Goal: Task Accomplishment & Management: Manage account settings

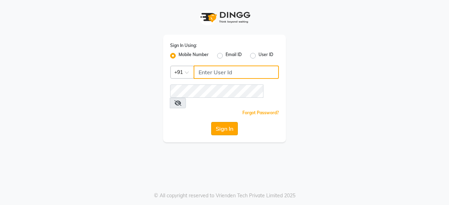
type input "9600257474"
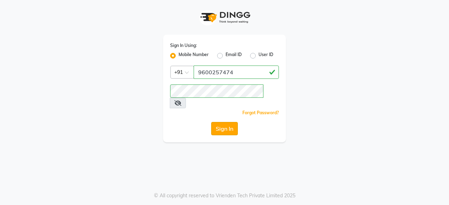
click at [232, 122] on button "Sign In" at bounding box center [224, 128] width 27 height 13
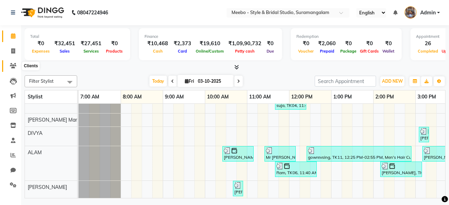
click at [11, 67] on icon at bounding box center [13, 65] width 7 height 5
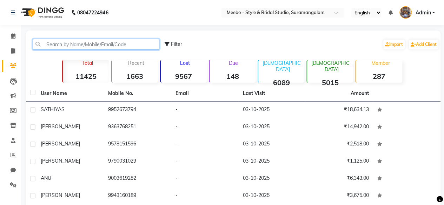
click at [85, 41] on input "text" at bounding box center [96, 44] width 127 height 11
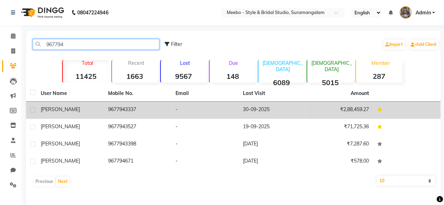
type input "967794"
click at [119, 108] on td "9677943337" at bounding box center [137, 110] width 67 height 17
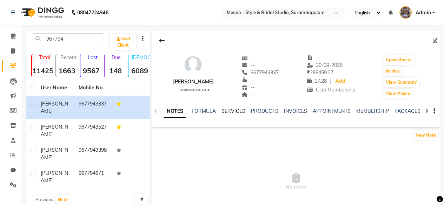
click at [239, 114] on link "SERVICES" at bounding box center [233, 111] width 24 height 6
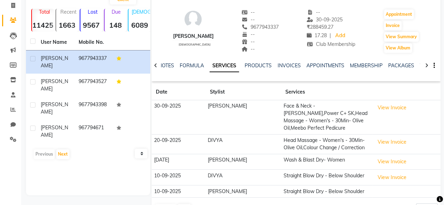
scroll to position [59, 0]
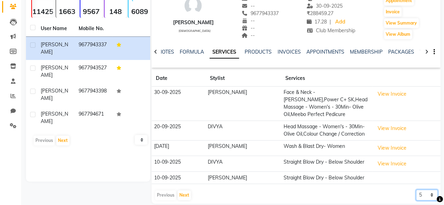
click at [425, 190] on select "5 10 50 100 500" at bounding box center [427, 195] width 22 height 11
select select "50"
click at [416, 190] on select "5 10 50 100 500" at bounding box center [427, 195] width 22 height 11
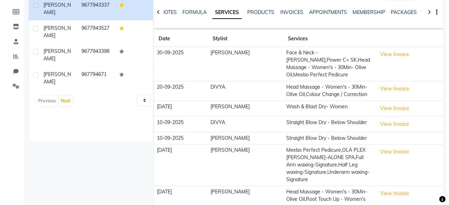
scroll to position [99, 0]
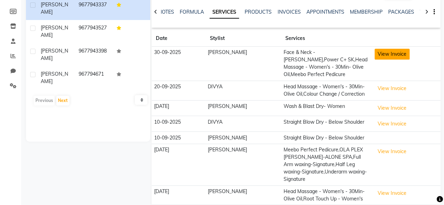
click at [383, 52] on button "View Invoice" at bounding box center [392, 54] width 35 height 11
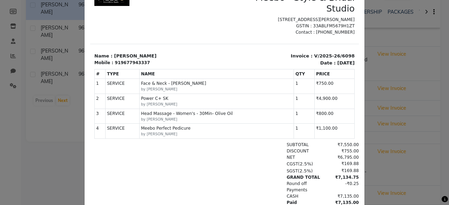
scroll to position [59, 0]
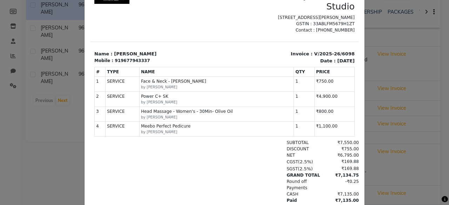
click at [376, 115] on ngb-modal-window "INVOICE View Invoice Close" at bounding box center [224, 102] width 449 height 205
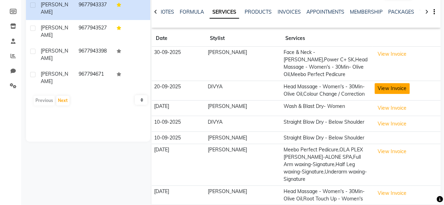
click at [388, 84] on button "View Invoice" at bounding box center [392, 88] width 35 height 11
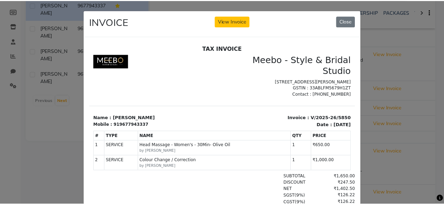
scroll to position [6, 0]
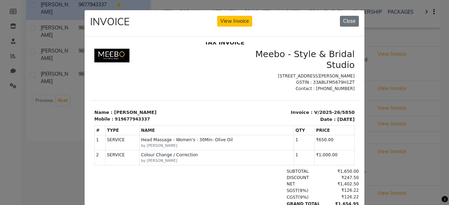
click at [385, 131] on ngb-modal-window "INVOICE View Invoice Close" at bounding box center [224, 102] width 449 height 205
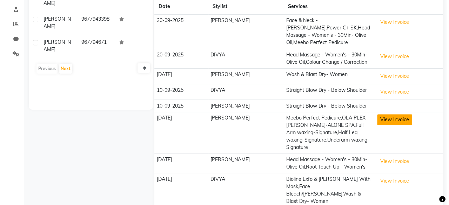
scroll to position [133, 0]
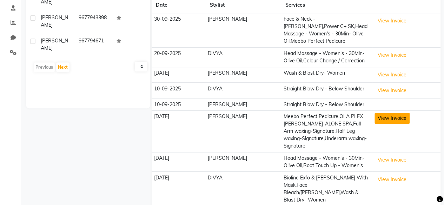
click at [396, 113] on button "View Invoice" at bounding box center [392, 118] width 35 height 11
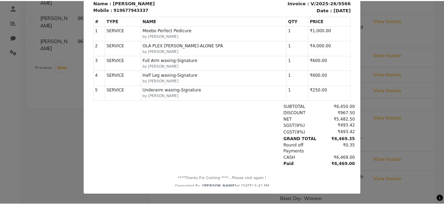
scroll to position [0, 0]
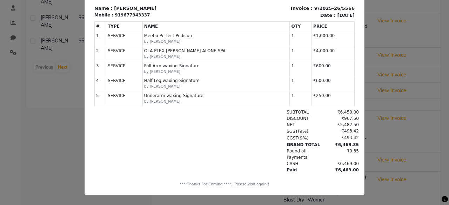
click at [382, 93] on ngb-modal-window "INVOICE View Invoice Close" at bounding box center [224, 102] width 449 height 205
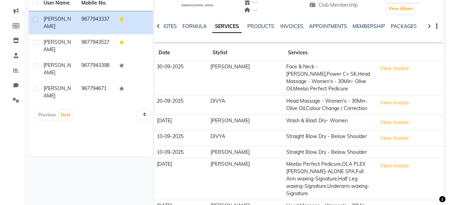
scroll to position [84, 0]
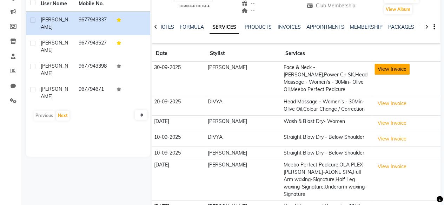
click at [395, 66] on button "View Invoice" at bounding box center [392, 69] width 35 height 11
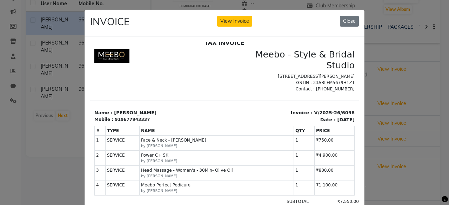
scroll to position [100, 0]
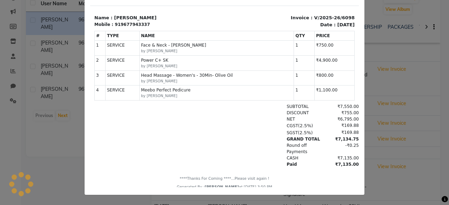
click at [371, 120] on ngb-modal-window "INVOICE View Invoice Close" at bounding box center [224, 102] width 449 height 205
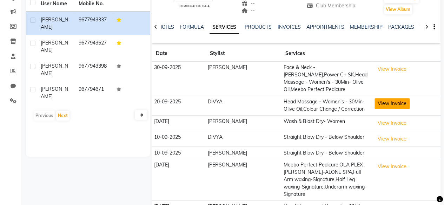
click at [391, 98] on button "View Invoice" at bounding box center [392, 103] width 35 height 11
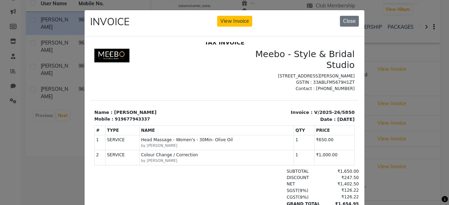
scroll to position [70, 0]
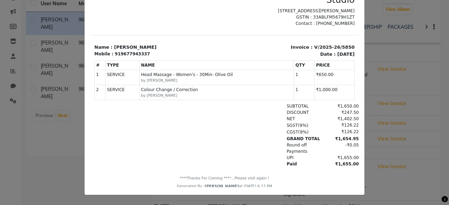
click at [392, 144] on ngb-modal-window "INVOICE View Invoice Close" at bounding box center [224, 102] width 449 height 205
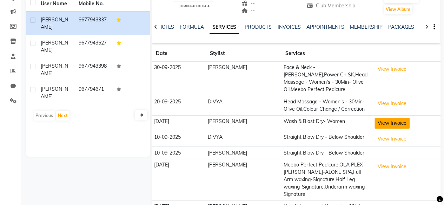
click at [406, 118] on button "View Invoice" at bounding box center [392, 123] width 35 height 11
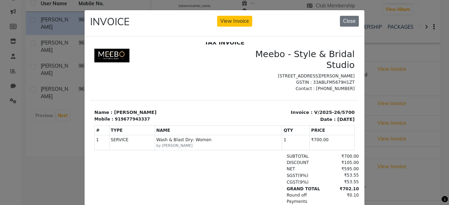
scroll to position [55, 0]
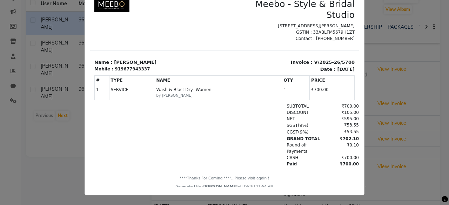
click at [402, 154] on ngb-modal-window "INVOICE View Invoice Close" at bounding box center [224, 102] width 449 height 205
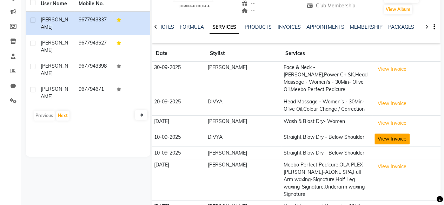
click at [404, 134] on button "View Invoice" at bounding box center [392, 139] width 35 height 11
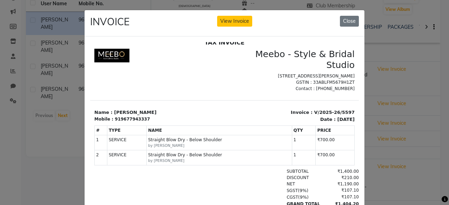
scroll to position [70, 0]
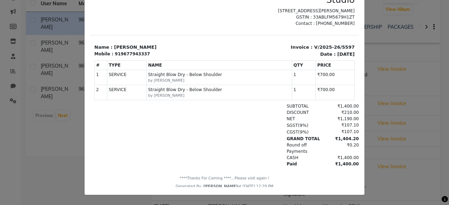
click at [394, 147] on ngb-modal-window "INVOICE View Invoice Close" at bounding box center [224, 102] width 449 height 205
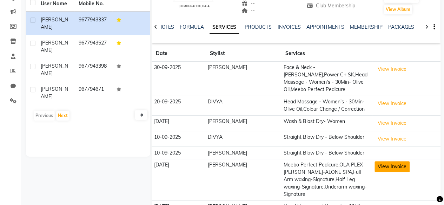
click at [393, 161] on button "View Invoice" at bounding box center [392, 166] width 35 height 11
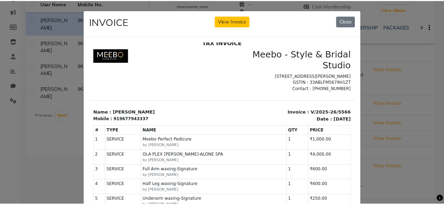
scroll to position [114, 0]
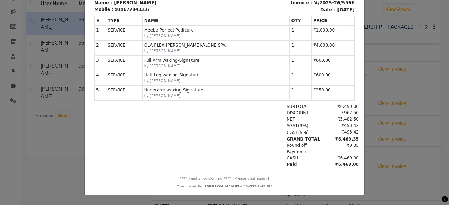
click at [401, 141] on ngb-modal-window "INVOICE View Invoice Close" at bounding box center [224, 102] width 449 height 205
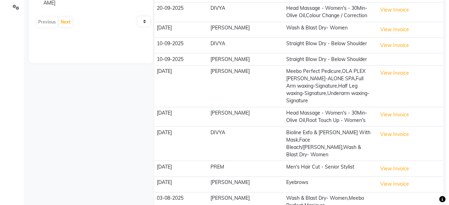
scroll to position [178, 0]
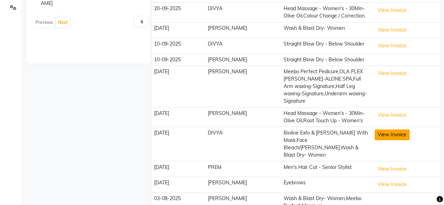
click at [385, 130] on button "View Invoice" at bounding box center [392, 135] width 35 height 11
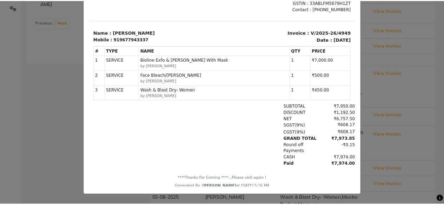
scroll to position [85, 0]
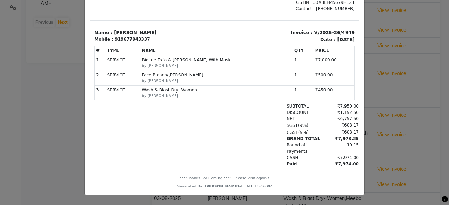
click at [415, 93] on ngb-modal-window "INVOICE View Invoice Close" at bounding box center [224, 102] width 449 height 205
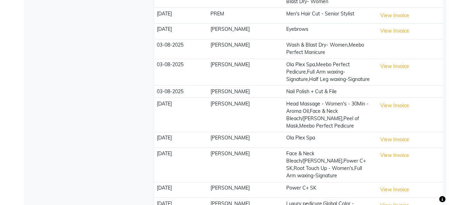
scroll to position [332, 0]
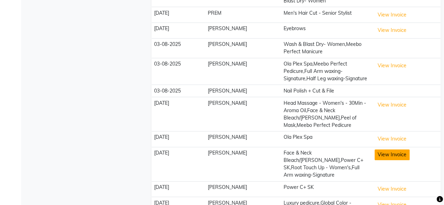
click at [384, 150] on button "View Invoice" at bounding box center [392, 155] width 35 height 11
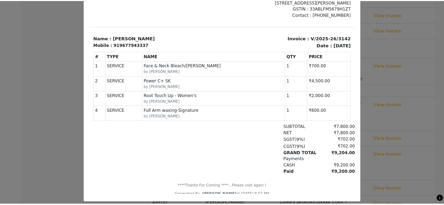
scroll to position [75, 0]
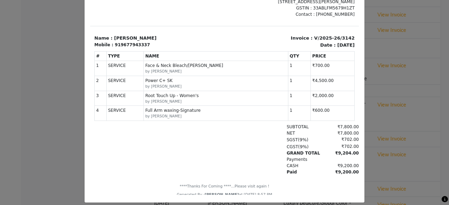
click at [396, 90] on ngb-modal-window "INVOICE View Invoice Close" at bounding box center [224, 102] width 449 height 205
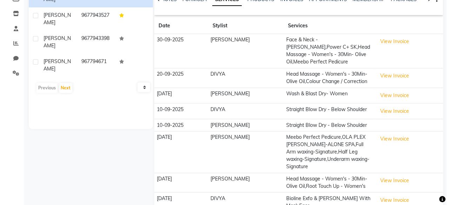
scroll to position [111, 0]
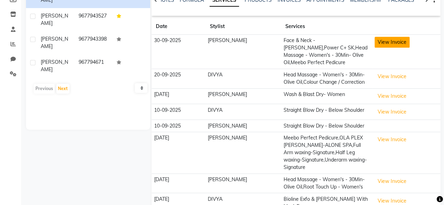
click at [402, 41] on button "View Invoice" at bounding box center [392, 42] width 35 height 11
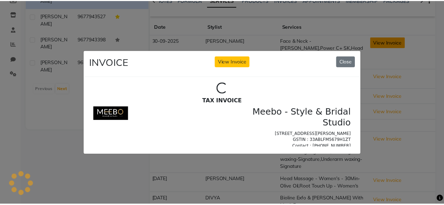
scroll to position [0, 0]
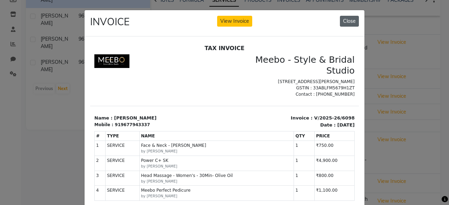
click at [351, 19] on button "Close" at bounding box center [349, 21] width 19 height 11
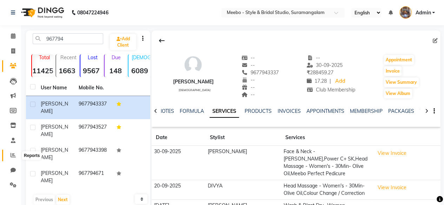
click at [13, 155] on icon at bounding box center [13, 155] width 5 height 5
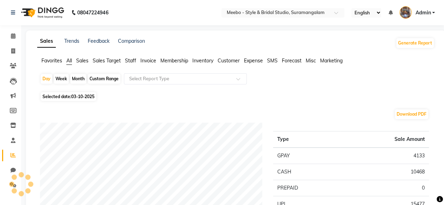
click at [130, 62] on span "Staff" at bounding box center [130, 61] width 11 height 6
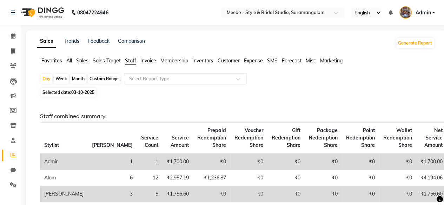
click at [93, 79] on div "Custom Range" at bounding box center [104, 79] width 33 height 10
select select "10"
select select "2025"
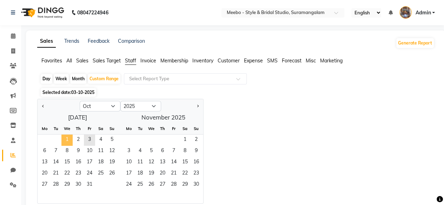
click at [67, 137] on span "1" at bounding box center [66, 140] width 11 height 11
click at [91, 141] on span "3" at bounding box center [89, 140] width 11 height 11
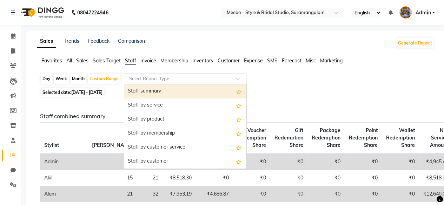
click at [155, 80] on input "text" at bounding box center [178, 78] width 101 height 7
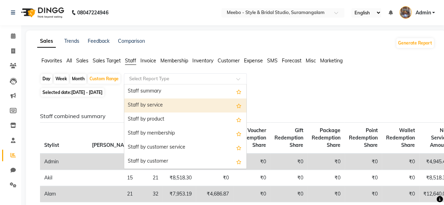
click at [160, 102] on div "Staff by service" at bounding box center [185, 106] width 122 height 14
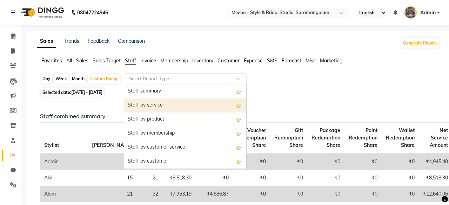
select select "full_report"
select select "csv"
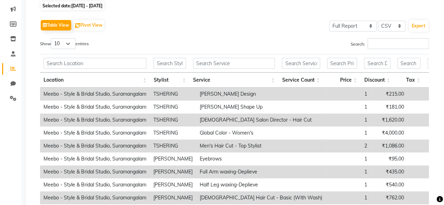
scroll to position [87, 0]
click at [393, 45] on input "Search:" at bounding box center [398, 43] width 61 height 11
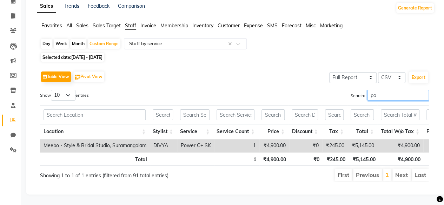
scroll to position [45, 0]
type input "p"
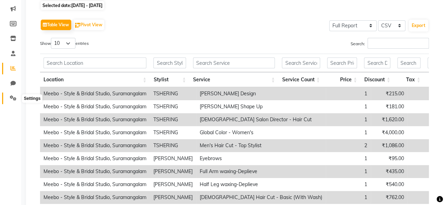
click at [16, 100] on icon at bounding box center [13, 97] width 7 height 5
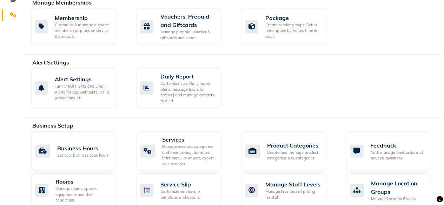
scroll to position [259, 0]
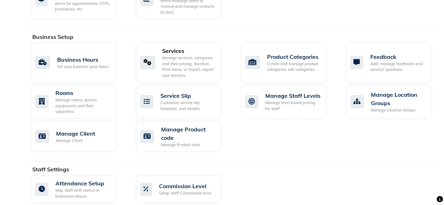
click at [180, 64] on div "Manage services, categories and their pricing, duration. Print menu, or import,…" at bounding box center [188, 66] width 53 height 23
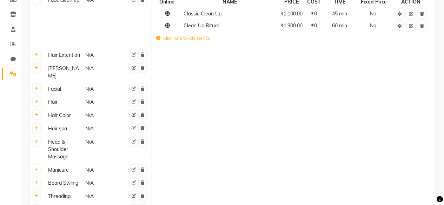
scroll to position [111, 0]
click at [52, 85] on div "Facial" at bounding box center [63, 89] width 36 height 9
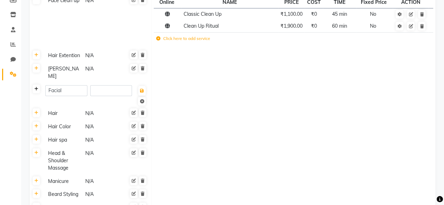
click at [38, 85] on link at bounding box center [36, 89] width 7 height 9
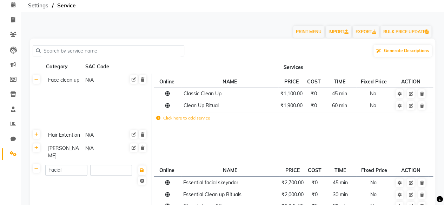
scroll to position [29, 0]
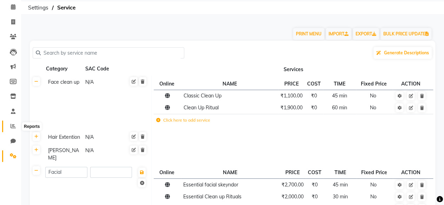
click at [10, 123] on span at bounding box center [13, 127] width 12 height 8
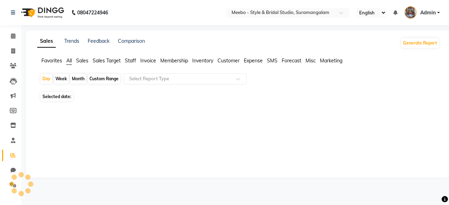
click at [95, 79] on div "Custom Range" at bounding box center [104, 79] width 33 height 10
select select "10"
select select "2025"
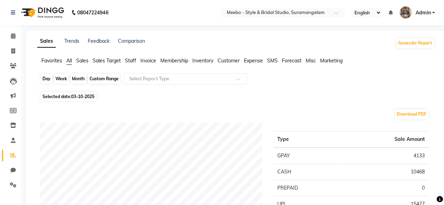
click at [102, 77] on div "Custom Range" at bounding box center [104, 79] width 33 height 10
select select "10"
select select "2025"
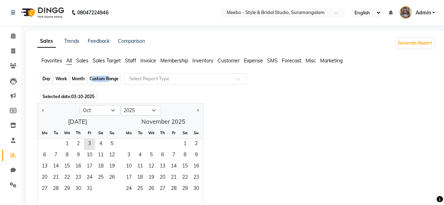
click at [102, 77] on div "Custom Range" at bounding box center [104, 79] width 33 height 10
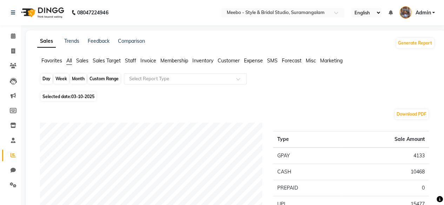
click at [111, 78] on div "Custom Range" at bounding box center [104, 79] width 33 height 10
select select "10"
select select "2025"
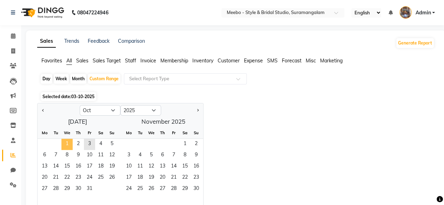
click at [67, 141] on span "1" at bounding box center [66, 144] width 11 height 11
click at [85, 144] on span "3" at bounding box center [89, 144] width 11 height 11
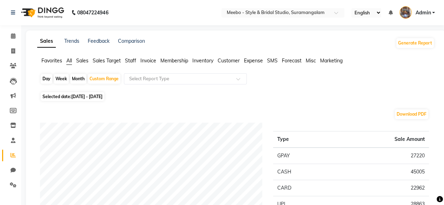
click at [131, 61] on span "Staff" at bounding box center [130, 61] width 11 height 6
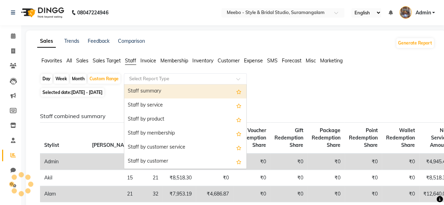
click at [152, 82] on input "text" at bounding box center [178, 78] width 101 height 7
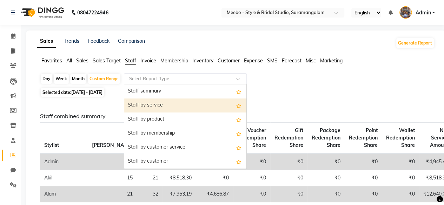
click at [154, 101] on div "Staff by service" at bounding box center [185, 106] width 122 height 14
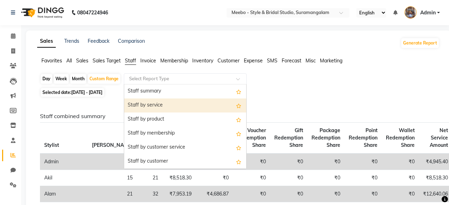
select select "full_report"
select select "csv"
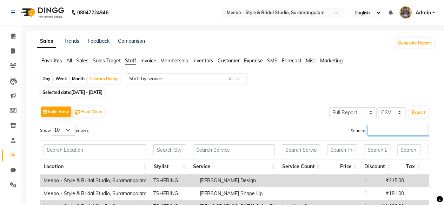
click at [371, 128] on input "Search:" at bounding box center [398, 130] width 61 height 11
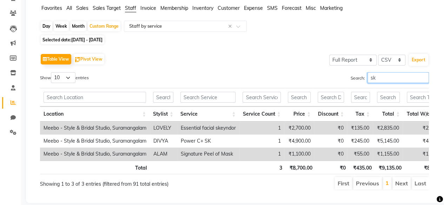
scroll to position [71, 0]
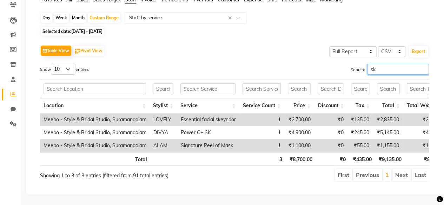
type input "s"
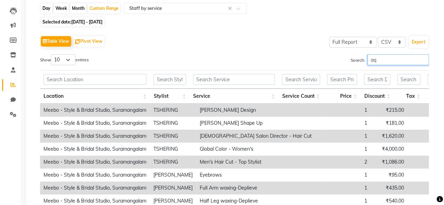
scroll to position [45, 0]
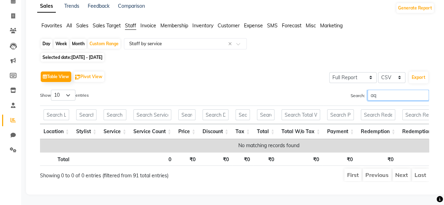
type input "a"
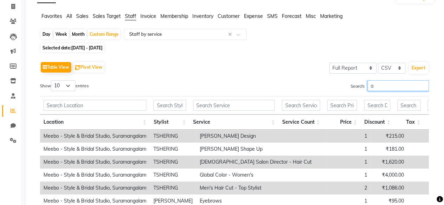
scroll to position [71, 0]
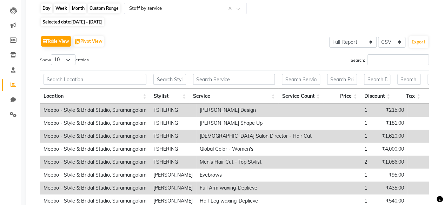
click at [98, 10] on div "Custom Range" at bounding box center [104, 9] width 33 height 10
select select "10"
select select "2025"
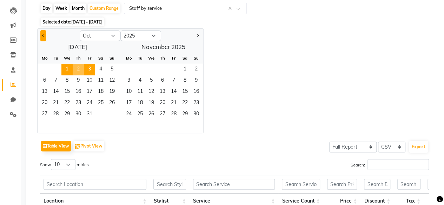
click at [46, 36] on button "Previous month" at bounding box center [43, 35] width 6 height 11
select select "9"
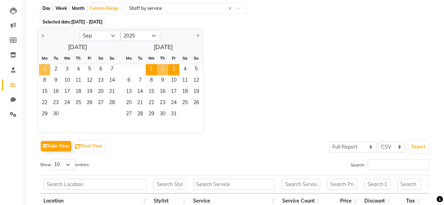
click at [47, 66] on span "1" at bounding box center [44, 69] width 11 height 11
click at [172, 69] on span "3" at bounding box center [173, 69] width 11 height 11
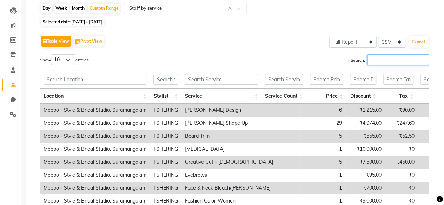
click at [387, 59] on input "Search:" at bounding box center [398, 59] width 61 height 11
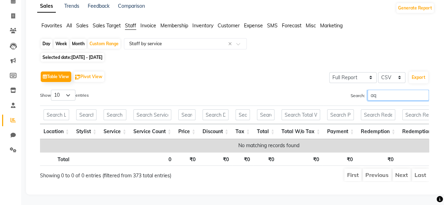
scroll to position [45, 0]
type input "a"
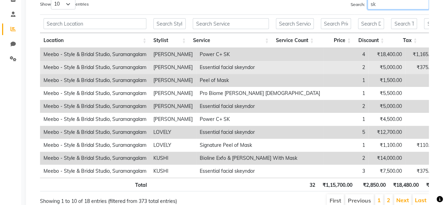
scroll to position [0, 0]
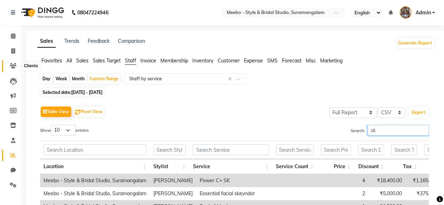
type input "sk"
click at [12, 64] on icon at bounding box center [13, 65] width 7 height 5
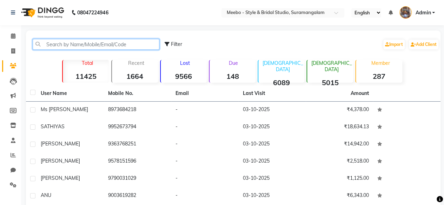
click at [67, 45] on input "text" at bounding box center [96, 44] width 127 height 11
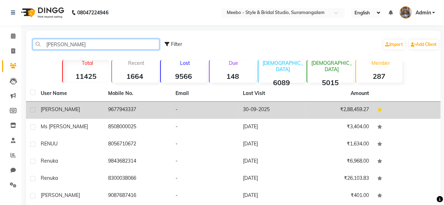
type input "renu"
click at [111, 113] on td "9677943337" at bounding box center [137, 110] width 67 height 17
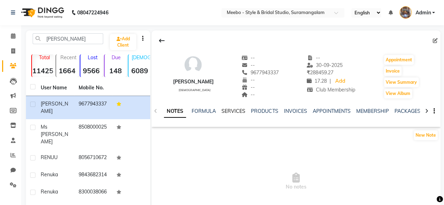
click at [239, 110] on link "SERVICES" at bounding box center [233, 111] width 24 height 6
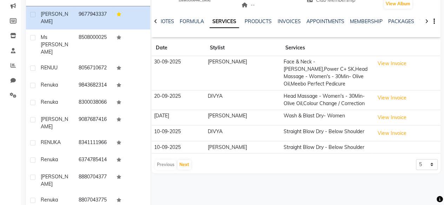
scroll to position [91, 0]
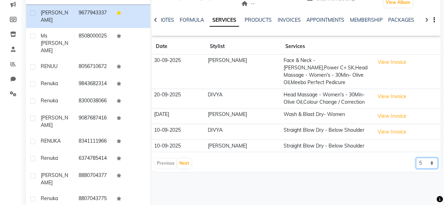
click at [426, 158] on select "5 10 50 100 500" at bounding box center [427, 163] width 22 height 11
select select "100"
click at [416, 158] on select "5 10 50 100 500" at bounding box center [427, 163] width 22 height 11
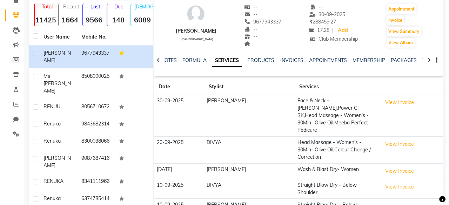
scroll to position [51, 0]
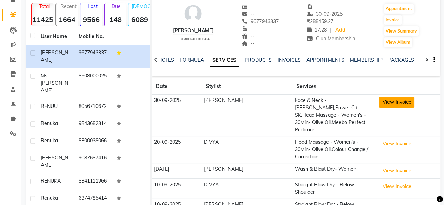
click at [391, 101] on button "View Invoice" at bounding box center [396, 102] width 35 height 11
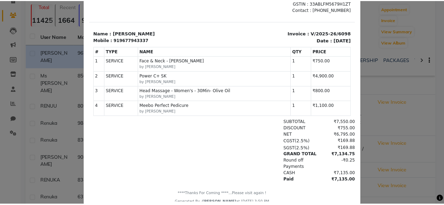
scroll to position [81, 0]
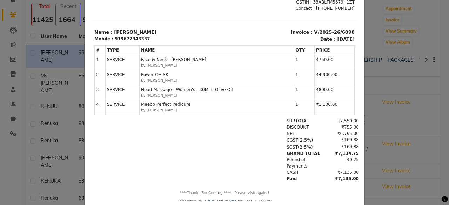
click at [424, 96] on ngb-modal-window "INVOICE View Invoice Close" at bounding box center [224, 102] width 449 height 205
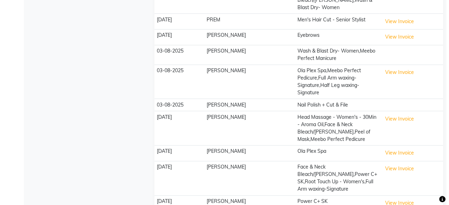
scroll to position [362, 0]
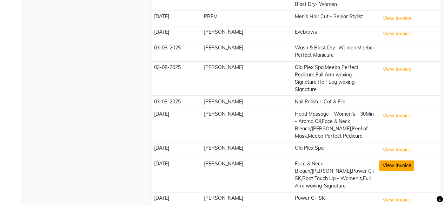
click at [394, 160] on button "View Invoice" at bounding box center [396, 165] width 35 height 11
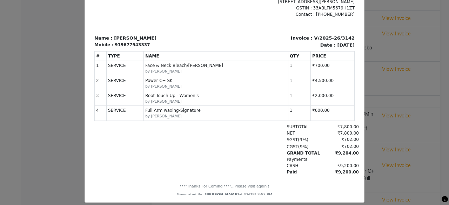
scroll to position [87, 0]
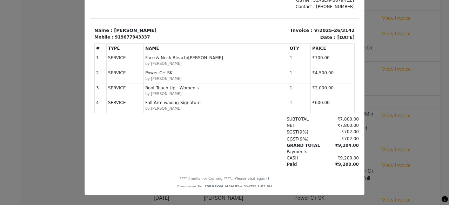
drag, startPoint x: 284, startPoint y: 47, endPoint x: 363, endPoint y: 125, distance: 111.2
click at [359, 125] on html "TAX INVOICE Meebo - Style & Bridal Studio 11, Post Office Rd, Subramania Nagar,…" at bounding box center [224, 73] width 269 height 239
click at [377, 113] on ngb-modal-window "INVOICE View Invoice Close" at bounding box center [224, 102] width 449 height 205
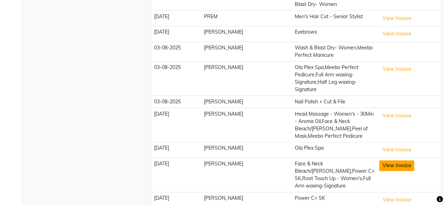
click at [390, 160] on button "View Invoice" at bounding box center [396, 165] width 35 height 11
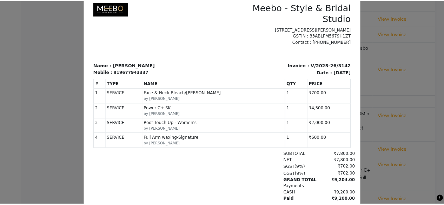
scroll to position [48, 0]
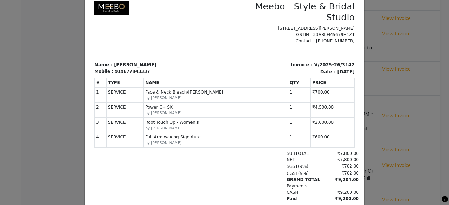
click at [414, 111] on ngb-modal-window "INVOICE View Invoice Close" at bounding box center [224, 102] width 449 height 205
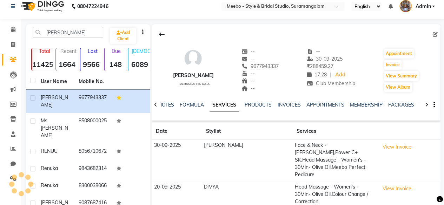
scroll to position [0, 0]
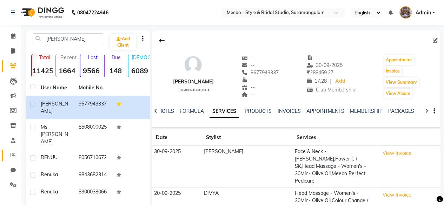
click at [11, 151] on link "Reports" at bounding box center [10, 156] width 17 height 12
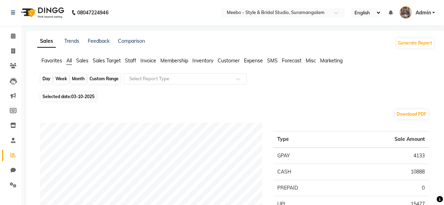
click at [51, 80] on div "Day" at bounding box center [47, 79] width 12 height 10
select select "10"
select select "2025"
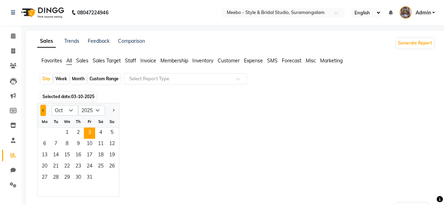
click at [46, 112] on button "Previous month" at bounding box center [43, 110] width 6 height 11
select select "9"
click at [104, 75] on div "Custom Range" at bounding box center [104, 79] width 33 height 10
select select "10"
select select "2025"
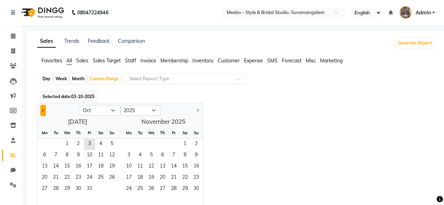
click at [42, 108] on button "Previous month" at bounding box center [43, 110] width 6 height 11
select select "9"
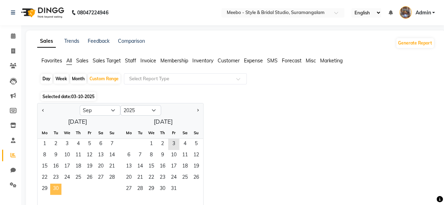
click at [58, 192] on span "30" at bounding box center [55, 189] width 11 height 11
click at [176, 143] on span "3" at bounding box center [173, 144] width 11 height 11
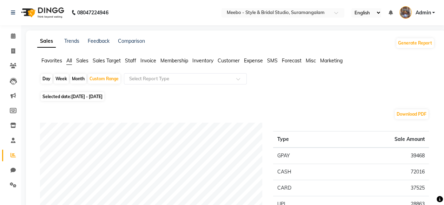
click at [135, 62] on span "Staff" at bounding box center [130, 61] width 11 height 6
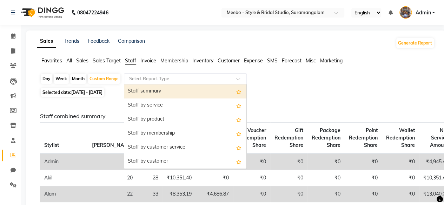
click at [147, 81] on input "text" at bounding box center [178, 78] width 101 height 7
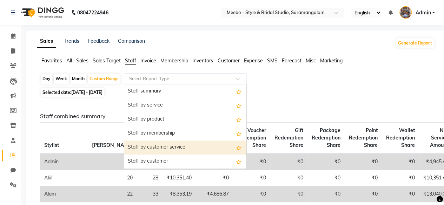
click at [153, 142] on div "Staff by customer service" at bounding box center [185, 148] width 122 height 14
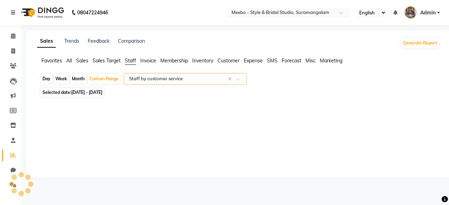
select select "full_report"
select select "csv"
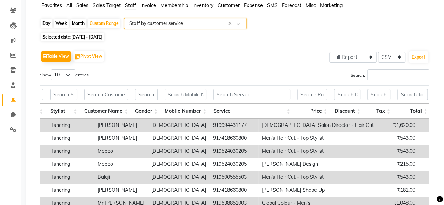
scroll to position [0, 207]
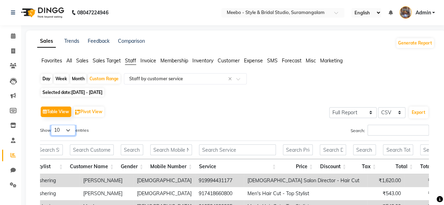
click at [73, 129] on select "10 25 50 100" at bounding box center [63, 130] width 25 height 11
select select "100"
click at [52, 125] on select "10 25 50 100" at bounding box center [63, 130] width 25 height 11
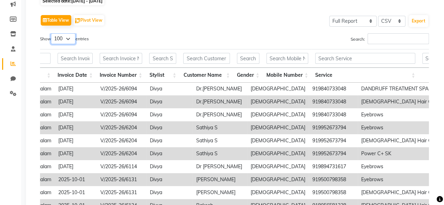
scroll to position [1104, 53]
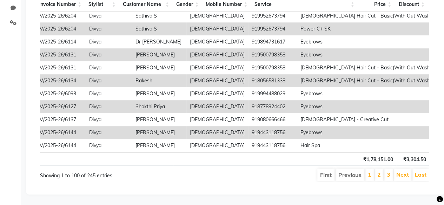
click at [378, 170] on li "2" at bounding box center [379, 175] width 8 height 13
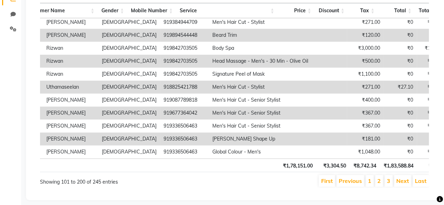
click at [382, 181] on li "2" at bounding box center [379, 181] width 8 height 12
click at [371, 180] on link "1" at bounding box center [370, 181] width 4 height 7
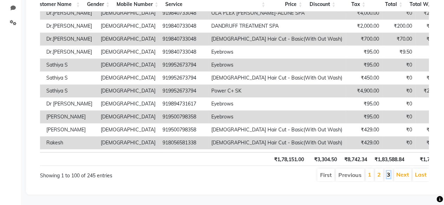
click at [389, 171] on link "3" at bounding box center [389, 174] width 4 height 7
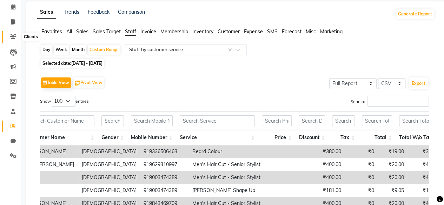
click at [13, 37] on icon at bounding box center [13, 36] width 7 height 5
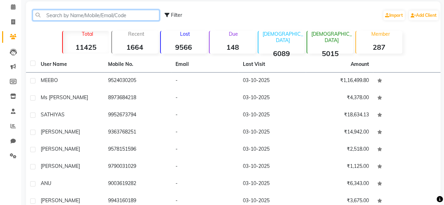
click at [75, 16] on input "text" at bounding box center [96, 15] width 127 height 11
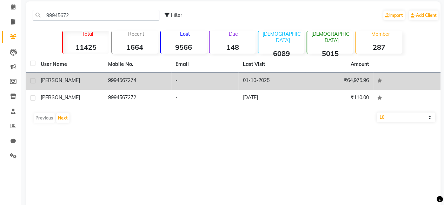
click at [99, 75] on td "Manoj prabha" at bounding box center [70, 81] width 67 height 17
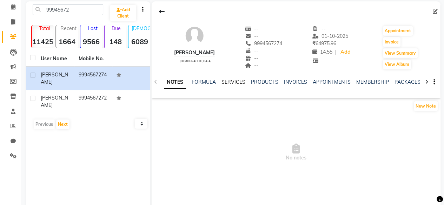
click at [229, 79] on link "SERVICES" at bounding box center [233, 82] width 24 height 6
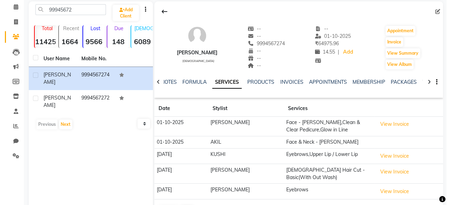
scroll to position [48, 0]
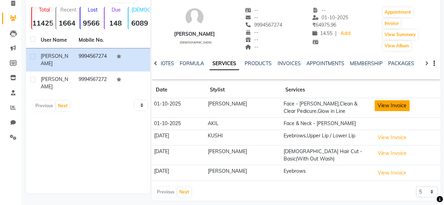
click at [388, 102] on button "View Invoice" at bounding box center [392, 105] width 35 height 11
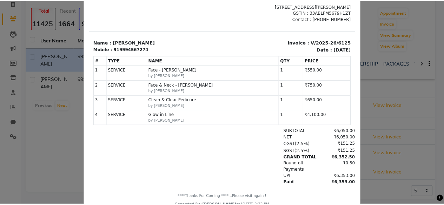
scroll to position [0, 0]
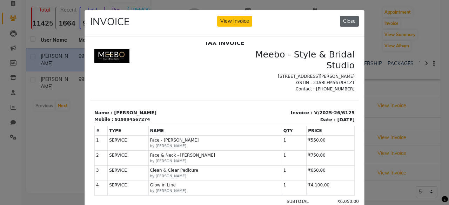
click at [350, 20] on button "Close" at bounding box center [349, 21] width 19 height 11
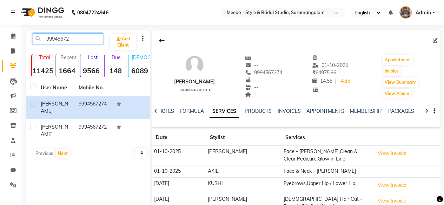
click at [64, 40] on input "99945672" at bounding box center [68, 38] width 71 height 11
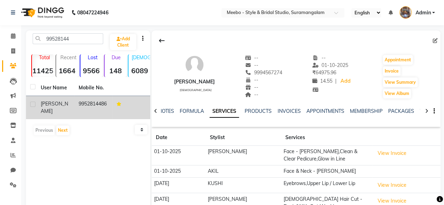
click at [82, 103] on td "9952814486" at bounding box center [93, 107] width 38 height 23
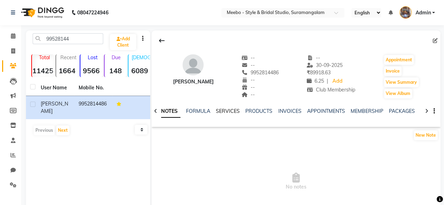
click at [227, 114] on link "SERVICES" at bounding box center [228, 111] width 24 height 6
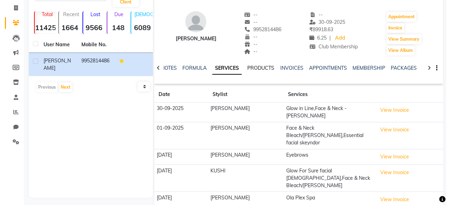
scroll to position [55, 0]
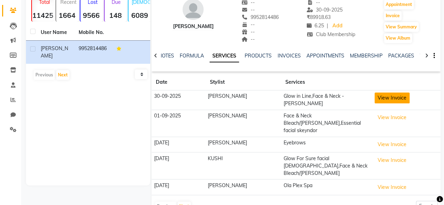
click at [388, 99] on button "View Invoice" at bounding box center [392, 98] width 35 height 11
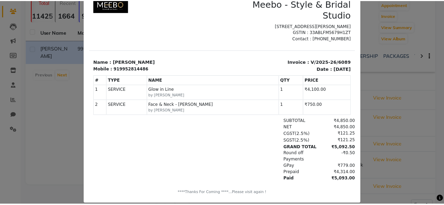
scroll to position [0, 0]
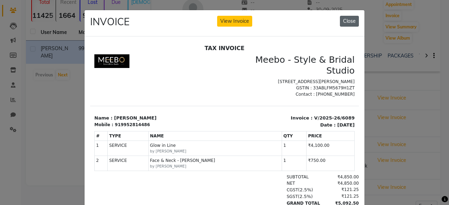
click at [353, 24] on button "Close" at bounding box center [349, 21] width 19 height 11
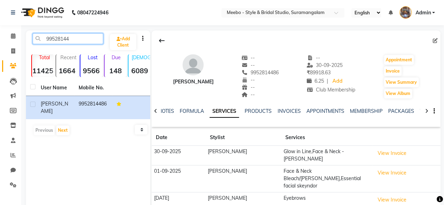
click at [54, 42] on input "99528144" at bounding box center [68, 38] width 71 height 11
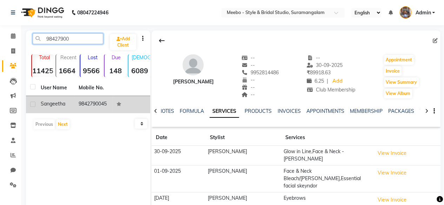
type input "98427900"
click at [90, 101] on td "9842790045" at bounding box center [93, 104] width 38 height 17
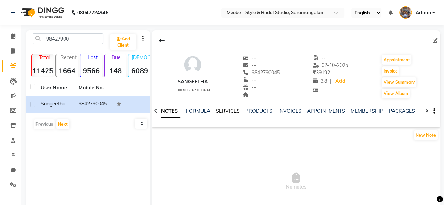
click at [229, 112] on link "SERVICES" at bounding box center [228, 111] width 24 height 6
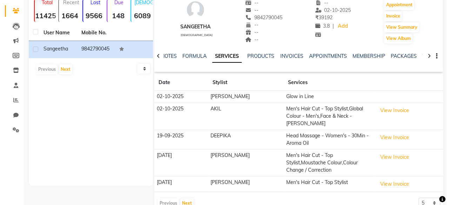
scroll to position [56, 0]
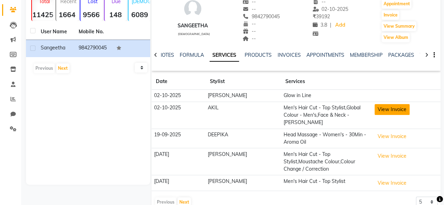
click at [375, 108] on button "View Invoice" at bounding box center [392, 109] width 35 height 11
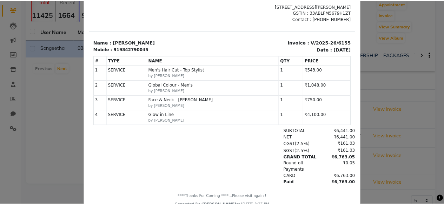
scroll to position [68, 0]
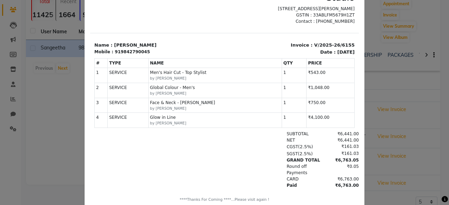
click at [426, 117] on ngb-modal-window "INVOICE View Invoice Close" at bounding box center [224, 102] width 449 height 205
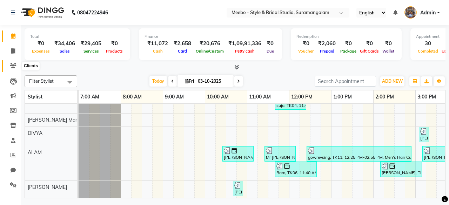
click at [16, 67] on span at bounding box center [13, 66] width 12 height 8
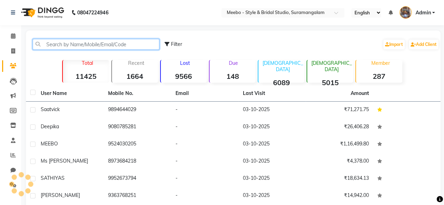
click at [80, 47] on input "text" at bounding box center [96, 44] width 127 height 11
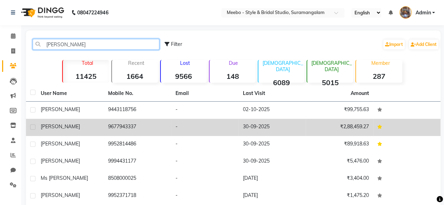
type input "renu"
click at [103, 125] on td "RENU" at bounding box center [70, 127] width 67 height 17
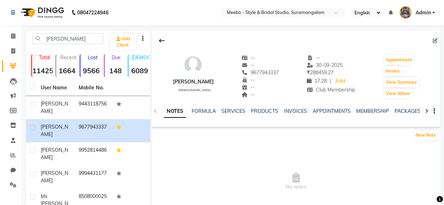
click at [239, 116] on div "NOTES FORMULA SERVICES PRODUCTS INVOICES APPOINTMENTS MEMBERSHIP PACKAGES VOUCH…" at bounding box center [287, 114] width 247 height 13
click at [239, 112] on link "SERVICES" at bounding box center [233, 111] width 24 height 6
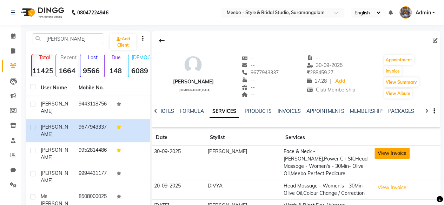
click at [399, 157] on button "View Invoice" at bounding box center [392, 153] width 35 height 11
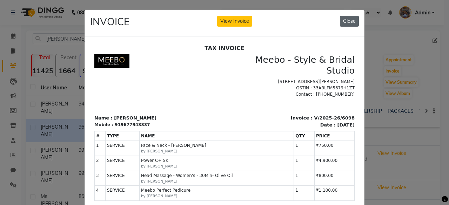
click at [349, 18] on button "Close" at bounding box center [349, 21] width 19 height 11
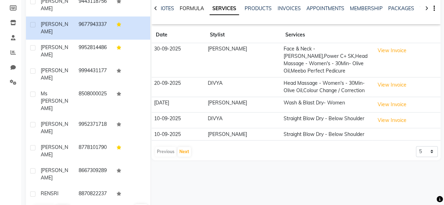
scroll to position [104, 0]
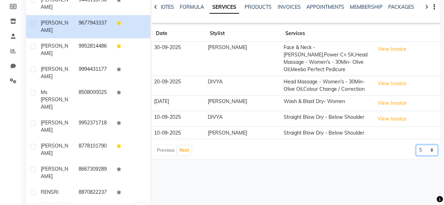
click at [420, 145] on select "5 10 50 100 500" at bounding box center [427, 150] width 22 height 11
select select "100"
click at [416, 145] on select "5 10 50 100 500" at bounding box center [427, 150] width 22 height 11
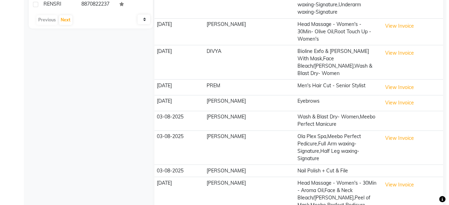
scroll to position [294, 0]
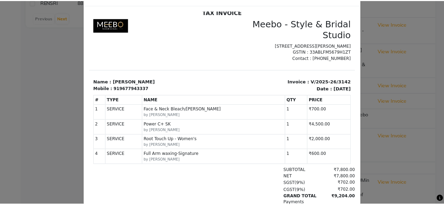
scroll to position [5, 0]
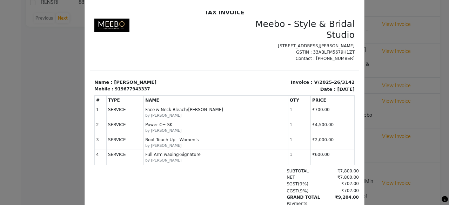
click at [422, 64] on ngb-modal-window "INVOICE View Invoice Close" at bounding box center [224, 102] width 449 height 205
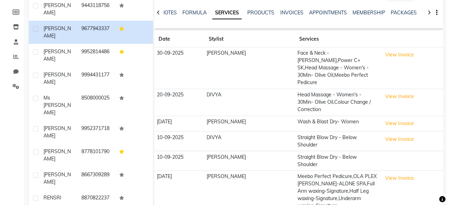
scroll to position [0, 0]
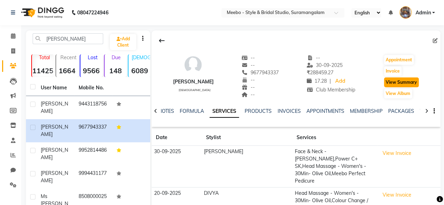
click at [387, 84] on button "View Summary" at bounding box center [401, 83] width 35 height 10
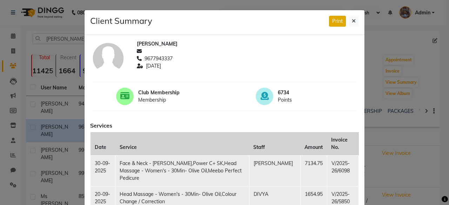
click at [342, 23] on button "Print" at bounding box center [337, 21] width 17 height 11
click at [416, 49] on ngb-modal-window "Client Summary Print RENU 9677943337 2025-09-30 Club Membership Membership 6734…" at bounding box center [224, 102] width 449 height 205
click at [428, 59] on ngb-modal-window "Client Summary Print RENU 9677943337 2025-09-30 Club Membership Membership 6734…" at bounding box center [224, 102] width 449 height 205
click at [422, 92] on ngb-modal-window "Client Summary Print RENU 9677943337 2025-09-30 Club Membership Membership 6734…" at bounding box center [224, 102] width 449 height 205
click at [354, 26] on div "Client Summary Print" at bounding box center [225, 22] width 280 height 25
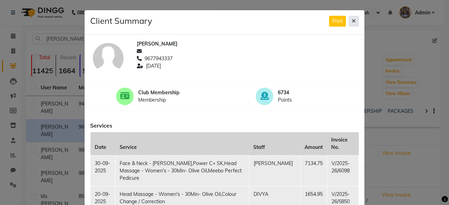
click at [353, 24] on button at bounding box center [354, 21] width 10 height 11
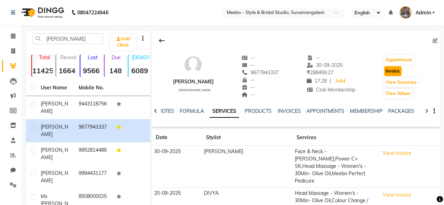
click at [391, 73] on button "Invoice" at bounding box center [393, 71] width 18 height 10
select select "service"
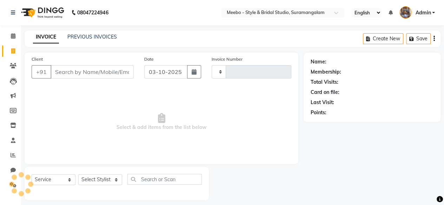
type input "6209"
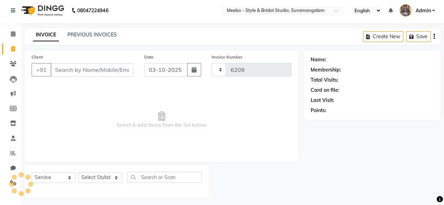
select select "12"
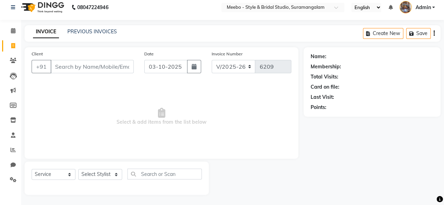
type input "9677943337"
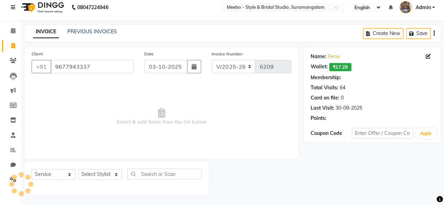
select select "1: Object"
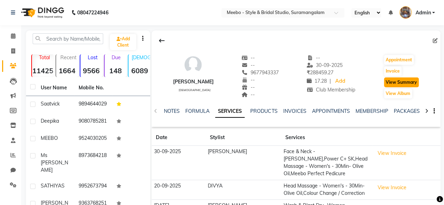
click at [406, 82] on button "View Summary" at bounding box center [401, 83] width 35 height 10
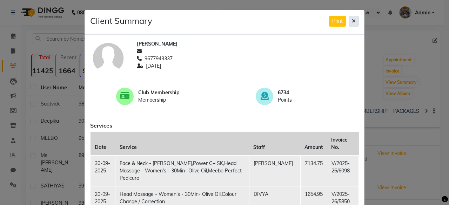
click at [352, 21] on icon at bounding box center [354, 21] width 4 height 5
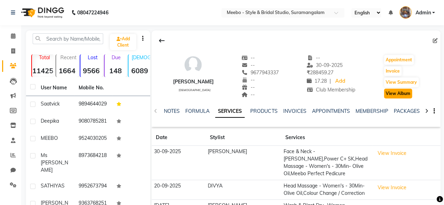
click at [399, 95] on button "View Album" at bounding box center [398, 94] width 28 height 10
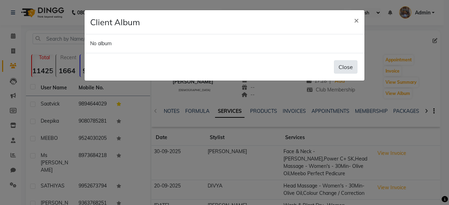
click at [350, 64] on button "Close" at bounding box center [346, 66] width 24 height 13
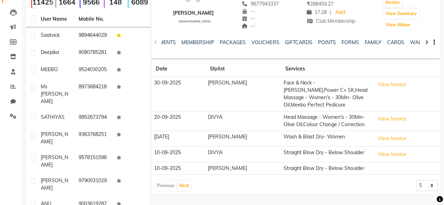
scroll to position [0, 186]
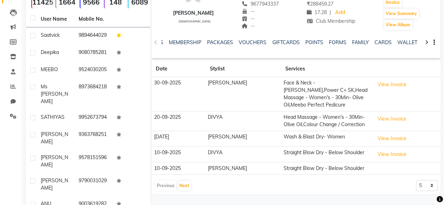
click at [432, 41] on button "button" at bounding box center [433, 42] width 4 height 7
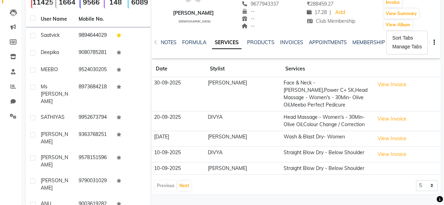
scroll to position [0, 0]
click at [299, 40] on link "INVOICES" at bounding box center [294, 42] width 23 height 6
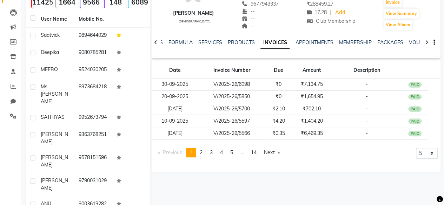
drag, startPoint x: 336, startPoint y: 149, endPoint x: 363, endPoint y: 156, distance: 27.9
click at [363, 156] on div "Previous page 1 / 14 You're on page 1 page 2 page 3 page 4 page 5 page ... page…" at bounding box center [295, 155] width 283 height 15
click at [424, 155] on select "5 10 50 100 500" at bounding box center [427, 153] width 22 height 11
click at [416, 159] on select "5 10 50 100 500" at bounding box center [427, 153] width 22 height 11
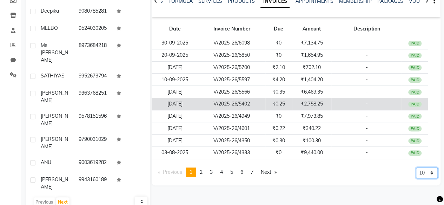
scroll to position [111, 0]
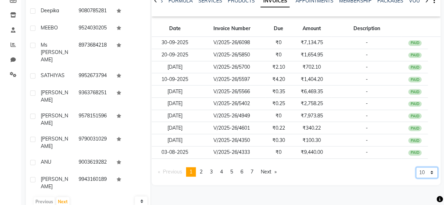
click at [425, 172] on select "5 10 50 100 500" at bounding box center [427, 172] width 22 height 11
select select "50"
click at [416, 178] on select "5 10 50 100 500" at bounding box center [427, 172] width 22 height 11
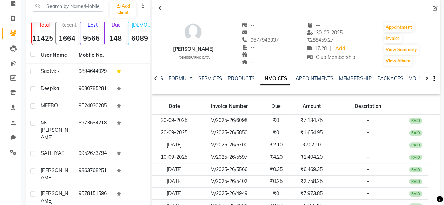
scroll to position [34, 0]
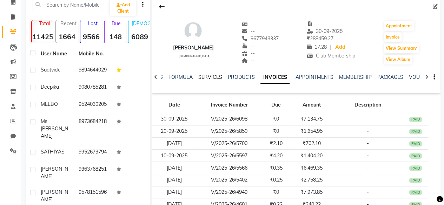
click at [208, 76] on link "SERVICES" at bounding box center [210, 77] width 24 height 6
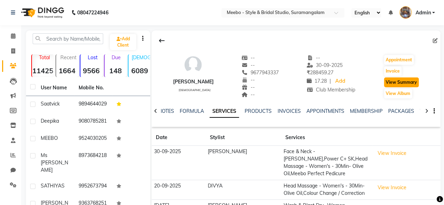
click at [396, 79] on button "View Summary" at bounding box center [401, 83] width 35 height 10
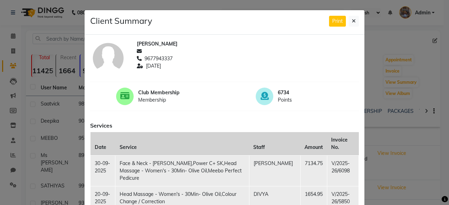
click at [428, 73] on ngb-modal-window "Client Summary Print RENU 9677943337 2025-09-30 Club Membership Membership 6734…" at bounding box center [224, 102] width 449 height 205
click at [356, 24] on button at bounding box center [354, 21] width 10 height 11
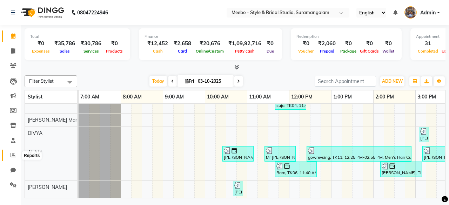
click at [15, 155] on span at bounding box center [13, 156] width 12 height 8
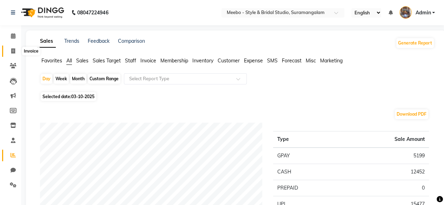
click at [15, 53] on span at bounding box center [13, 51] width 12 height 8
select select "service"
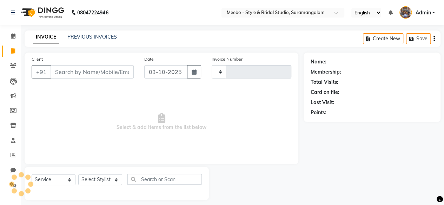
scroll to position [5, 0]
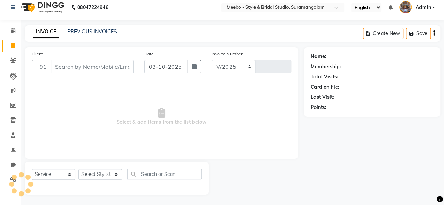
select select "12"
type input "6210"
click at [105, 33] on link "PREVIOUS INVOICES" at bounding box center [91, 31] width 49 height 6
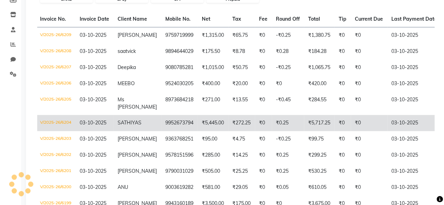
scroll to position [113, 0]
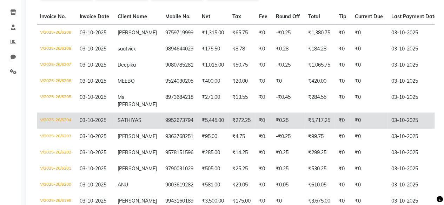
click at [280, 115] on td "₹0.25" at bounding box center [288, 121] width 32 height 16
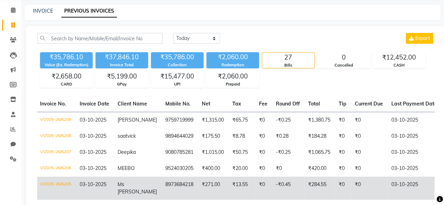
scroll to position [0, 0]
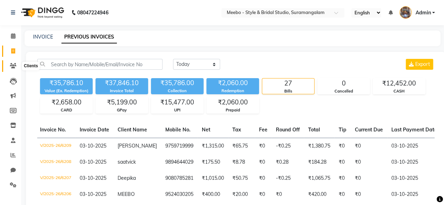
click at [15, 68] on icon at bounding box center [13, 65] width 7 height 5
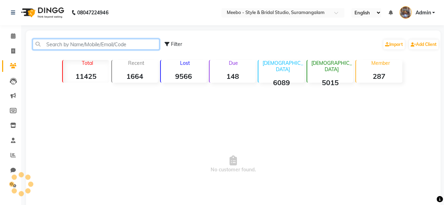
click at [99, 45] on input "text" at bounding box center [96, 44] width 127 height 11
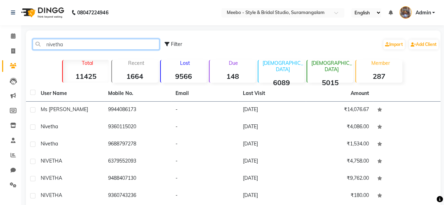
type input "nivetha"
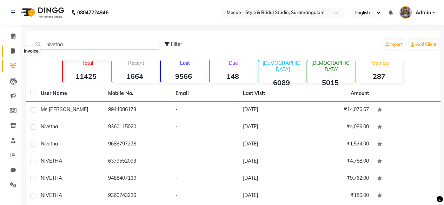
click at [9, 54] on span at bounding box center [13, 51] width 12 height 8
select select "service"
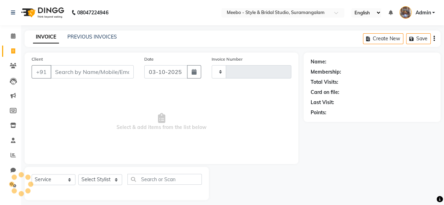
scroll to position [5, 0]
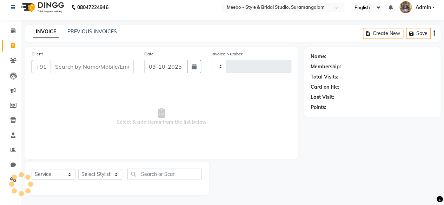
type input "6210"
select select "12"
click at [100, 28] on link "PREVIOUS INVOICES" at bounding box center [91, 31] width 49 height 6
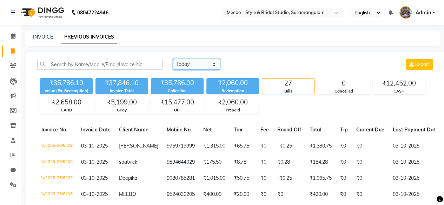
click at [194, 66] on select "Today Yesterday Custom Range" at bounding box center [196, 64] width 47 height 11
select select "yesterday"
click at [173, 59] on select "Today Yesterday Custom Range" at bounding box center [196, 64] width 47 height 11
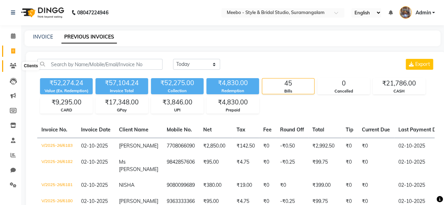
click at [16, 66] on icon at bounding box center [13, 65] width 7 height 5
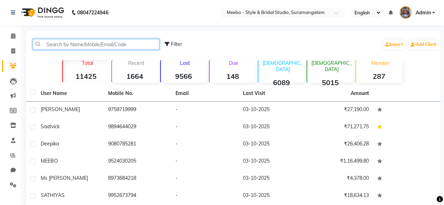
click at [75, 45] on input "text" at bounding box center [96, 44] width 127 height 11
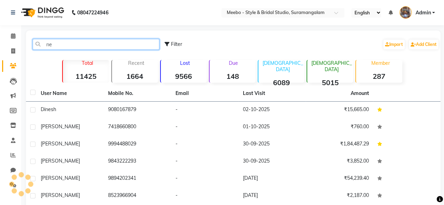
type input "n"
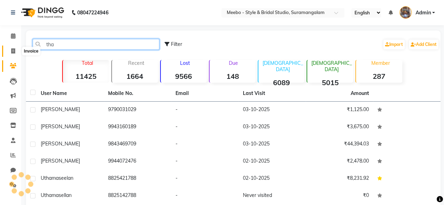
type input "tha"
click at [15, 52] on span at bounding box center [13, 51] width 12 height 8
select select "12"
select select "service"
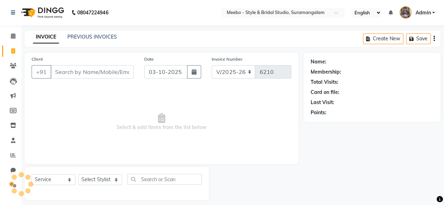
scroll to position [5, 0]
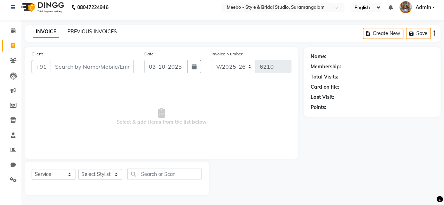
click at [110, 33] on link "PREVIOUS INVOICES" at bounding box center [91, 31] width 49 height 6
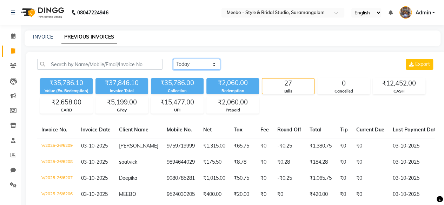
click at [191, 60] on select "Today Yesterday Custom Range" at bounding box center [196, 64] width 47 height 11
select select "range"
click at [173, 59] on select "Today Yesterday Custom Range" at bounding box center [196, 64] width 47 height 11
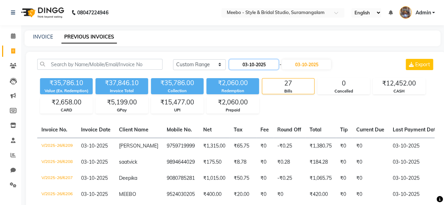
click at [248, 68] on input "03-10-2025" at bounding box center [253, 65] width 49 height 10
select select "10"
select select "2025"
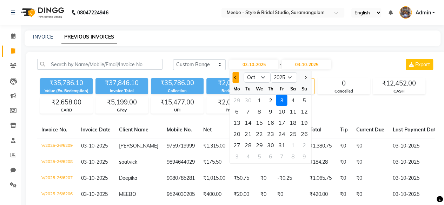
click at [235, 82] on button "Previous month" at bounding box center [236, 77] width 6 height 11
select select "9"
click at [249, 145] on div "30" at bounding box center [248, 145] width 11 height 11
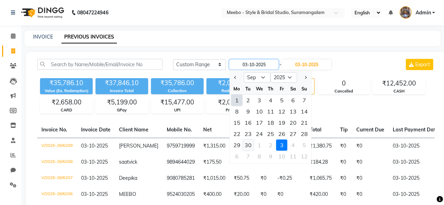
type input "30-09-2025"
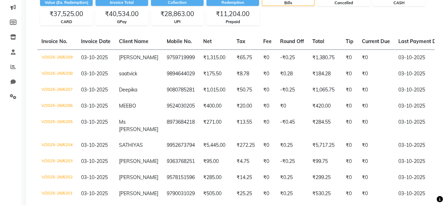
scroll to position [90, 0]
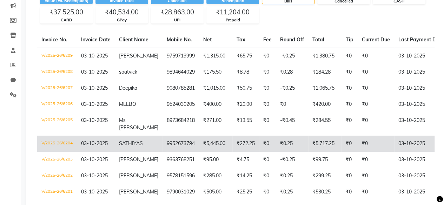
click at [289, 136] on td "₹0.25" at bounding box center [292, 144] width 32 height 16
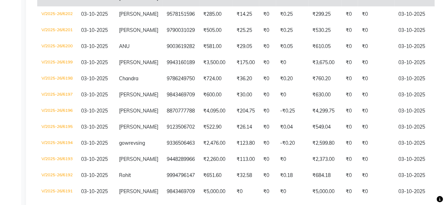
scroll to position [243, 0]
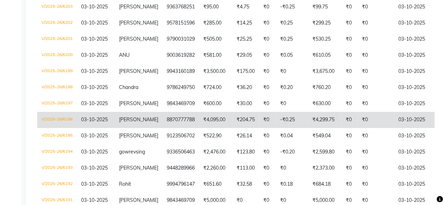
click at [274, 112] on td "₹0" at bounding box center [267, 120] width 17 height 16
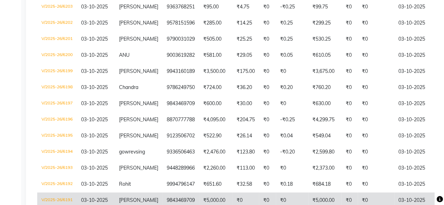
click at [290, 193] on td "₹0" at bounding box center [292, 201] width 32 height 16
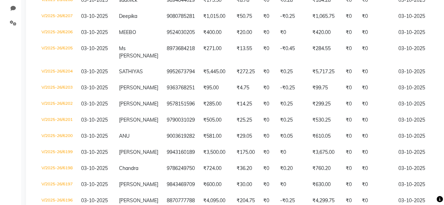
scroll to position [162, 0]
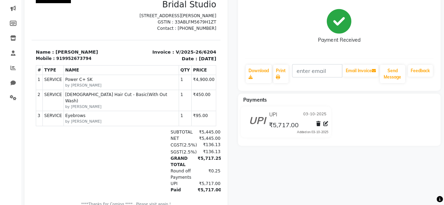
scroll to position [90, 0]
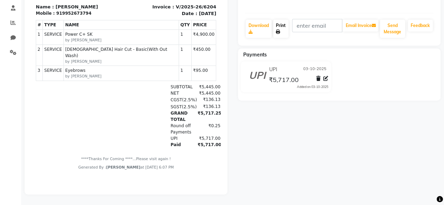
click at [276, 27] on link "Print" at bounding box center [280, 29] width 15 height 18
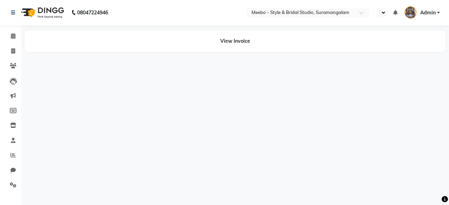
select select "en"
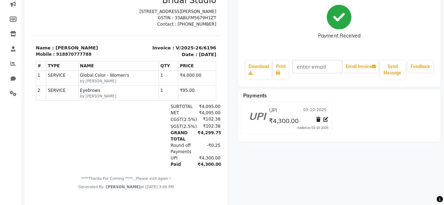
scroll to position [92, 0]
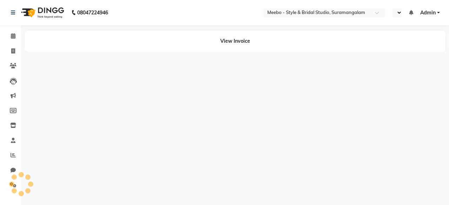
select select "en"
